Goal: Use online tool/utility

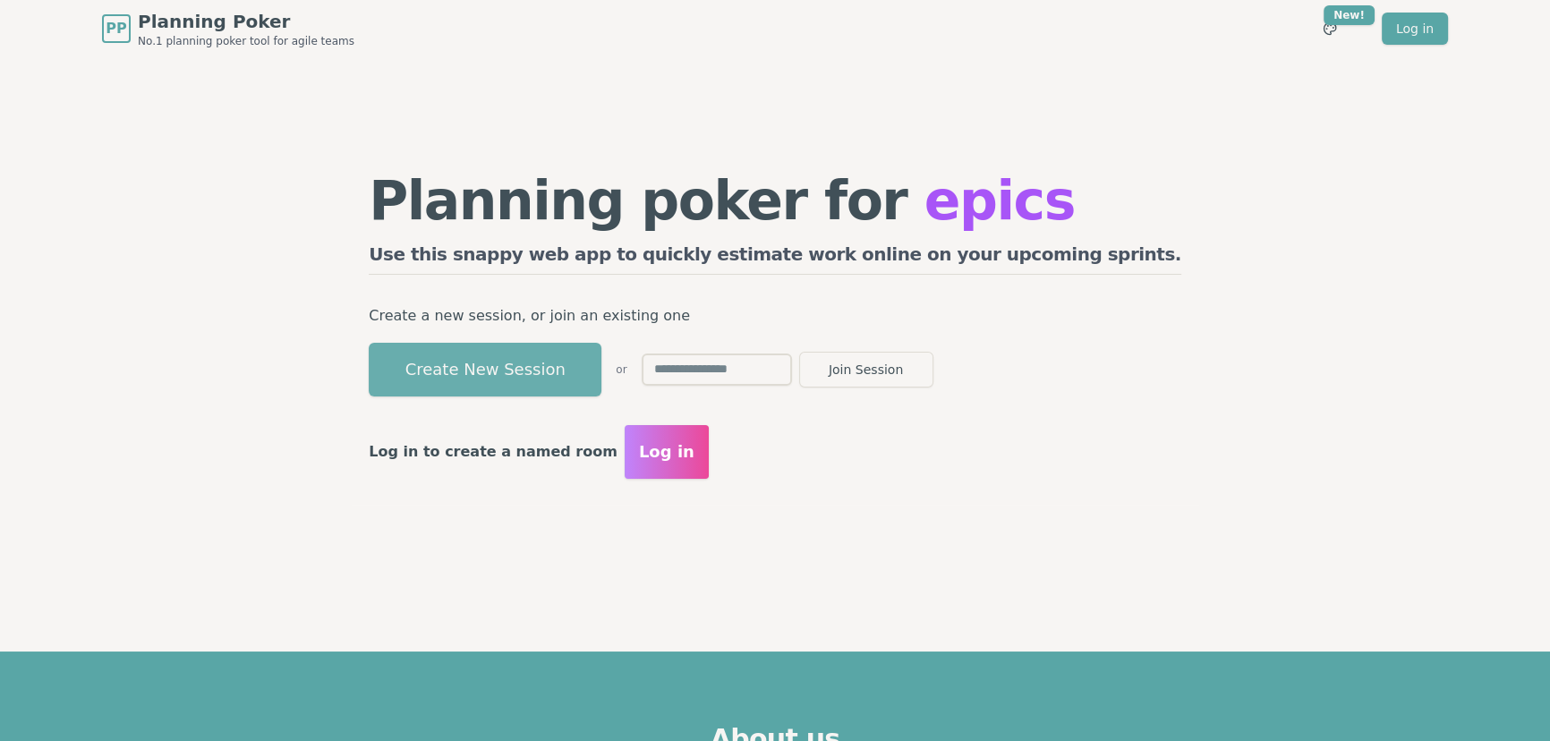
click at [541, 378] on button "Create New Session" at bounding box center [485, 370] width 233 height 54
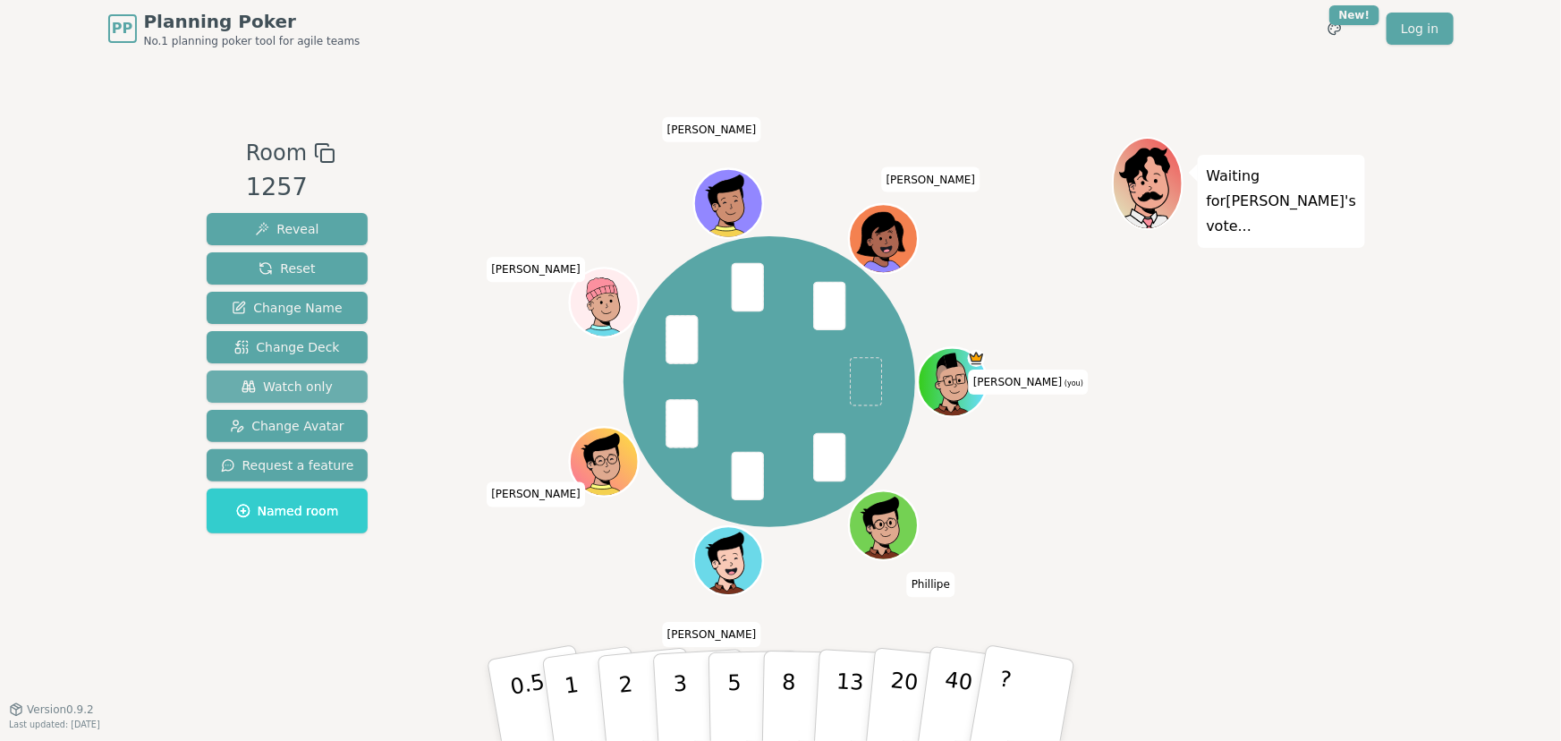
click at [285, 380] on span "Watch only" at bounding box center [287, 387] width 91 height 18
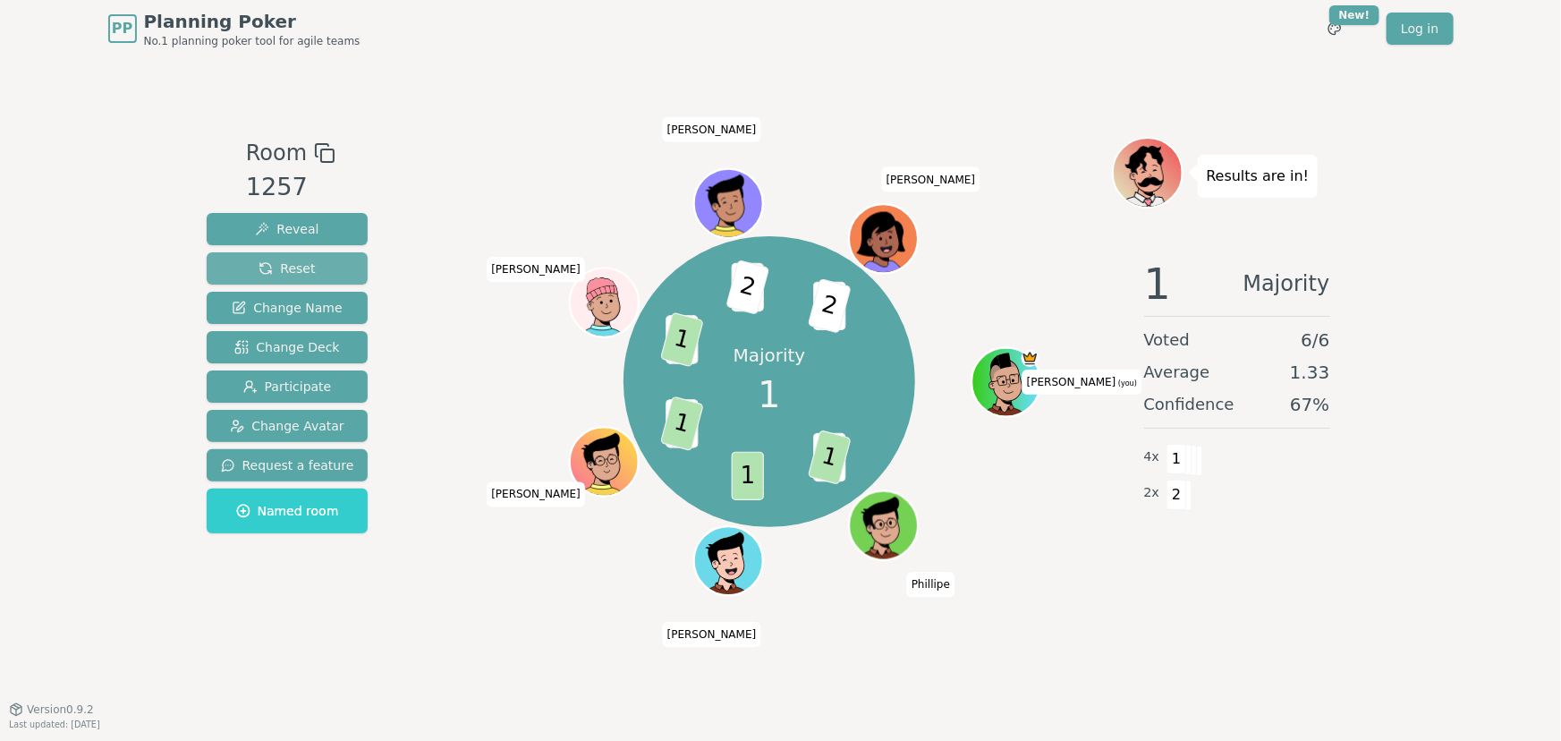
click at [295, 260] on span "Reset" at bounding box center [287, 268] width 56 height 18
click at [273, 262] on span "Reset" at bounding box center [287, 268] width 56 height 18
click at [268, 267] on span "Reset" at bounding box center [287, 268] width 56 height 18
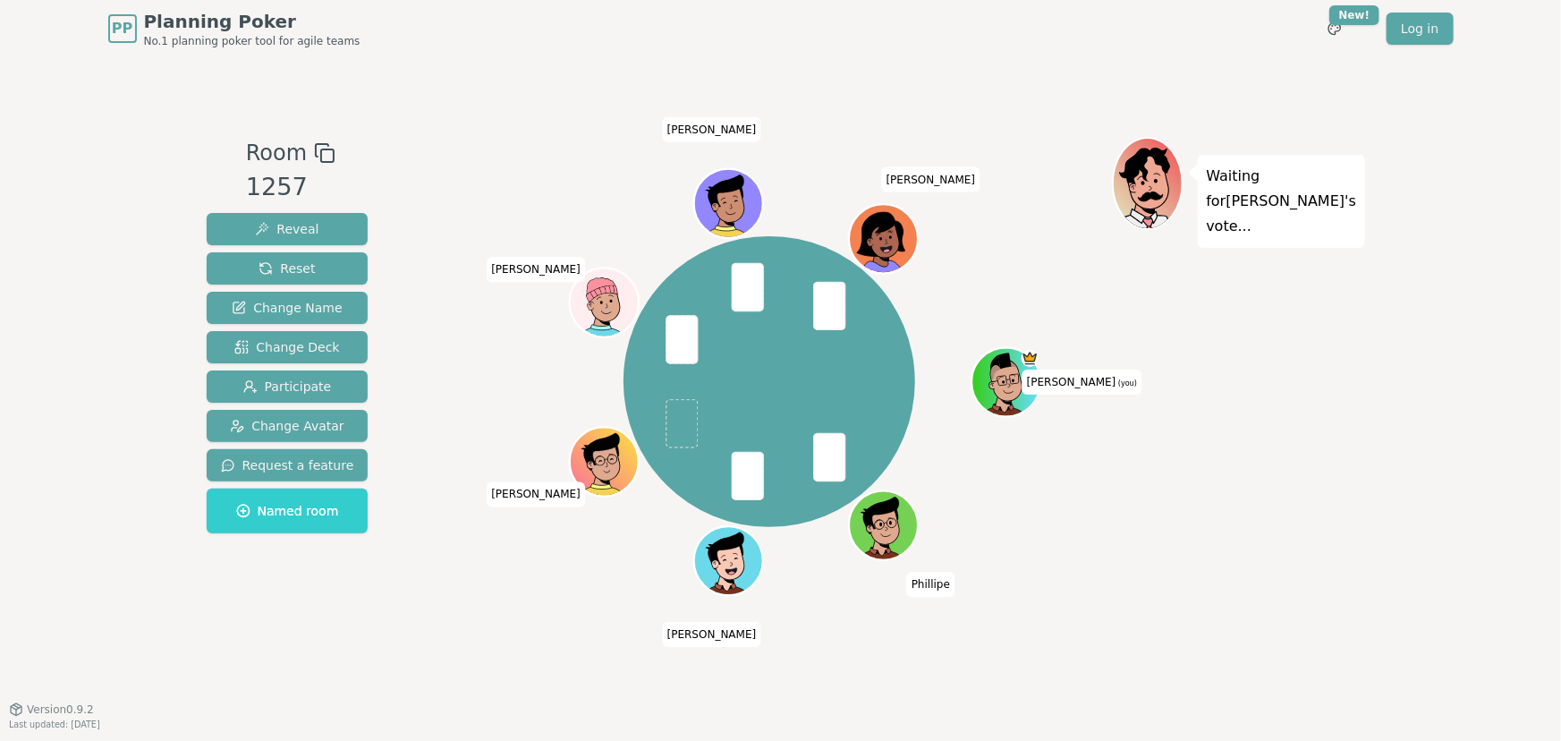
click at [809, 55] on div "PP Planning Poker No.1 planning poker tool for agile teams Toggle theme New! Lo…" at bounding box center [781, 28] width 1346 height 57
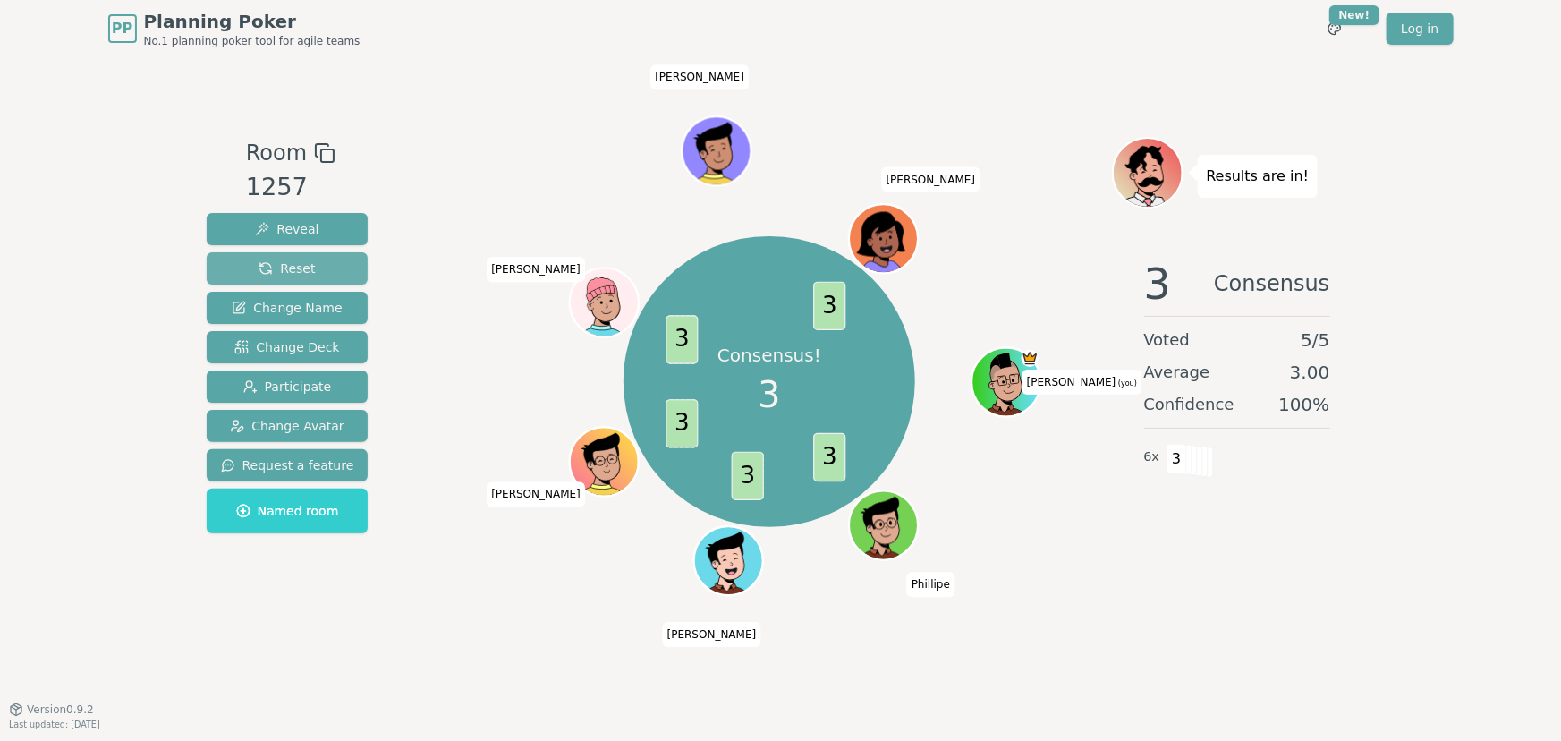
click at [276, 264] on span "Reset" at bounding box center [287, 268] width 56 height 18
